Goal: Task Accomplishment & Management: Use online tool/utility

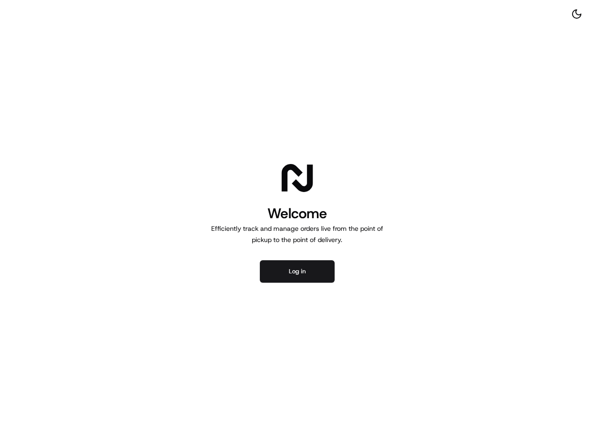
click at [320, 273] on button "Log in" at bounding box center [297, 271] width 75 height 22
